Goal: Information Seeking & Learning: Learn about a topic

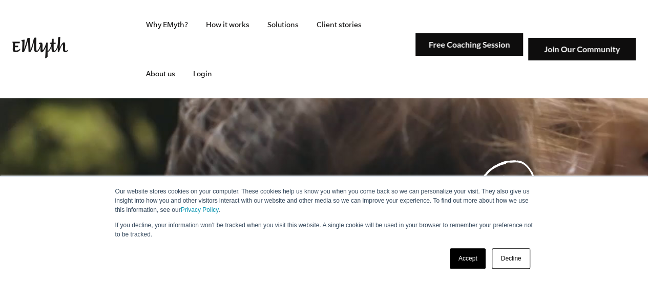
click at [469, 263] on link "Accept" at bounding box center [468, 259] width 36 height 21
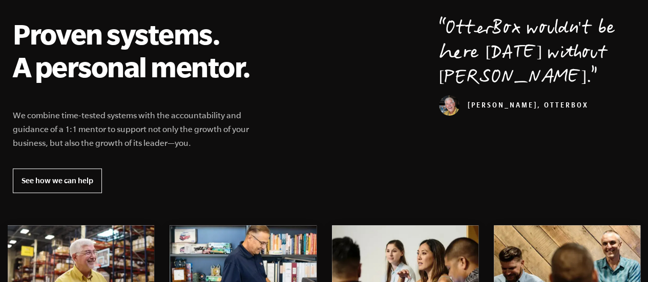
scroll to position [431, 0]
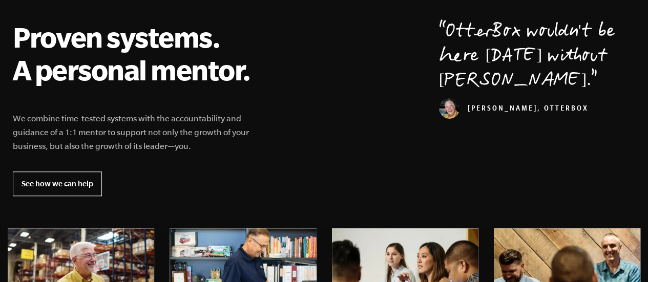
click at [209, 72] on h2 "Proven systems. A personal mentor." at bounding box center [138, 54] width 250 height 66
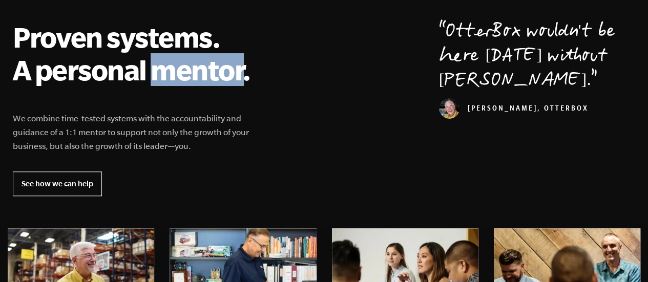
click at [209, 72] on h2 "Proven systems. A personal mentor." at bounding box center [138, 54] width 250 height 66
copy h2 "mentor"
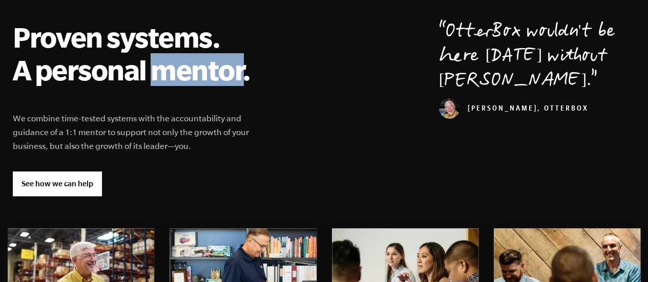
click at [75, 172] on link "See how we can help" at bounding box center [57, 184] width 89 height 25
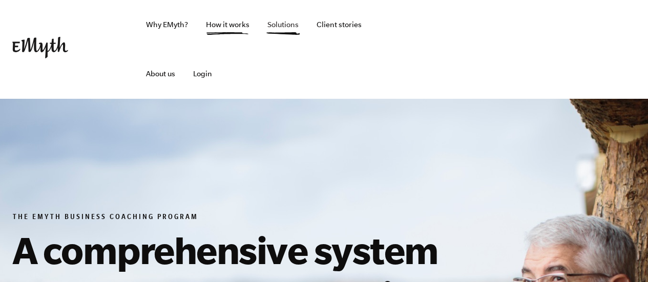
click at [279, 24] on link "Solutions" at bounding box center [283, 24] width 48 height 49
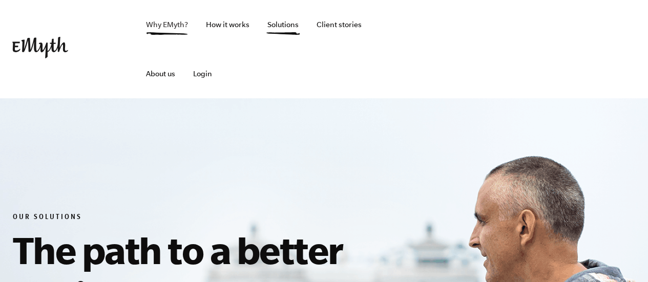
click at [167, 20] on link "Why EMyth?" at bounding box center [167, 24] width 58 height 49
